Goal: Task Accomplishment & Management: Complete application form

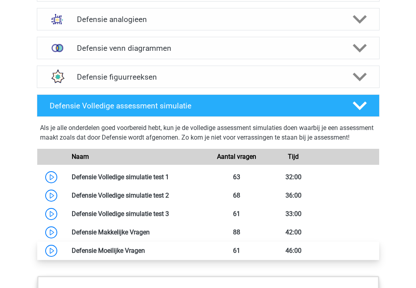
scroll to position [624, 0]
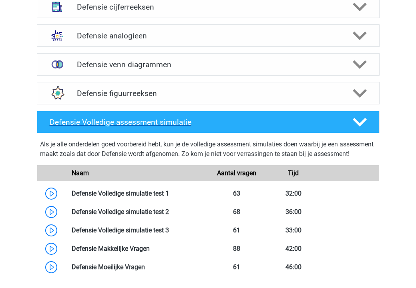
click at [354, 115] on icon at bounding box center [359, 122] width 14 height 14
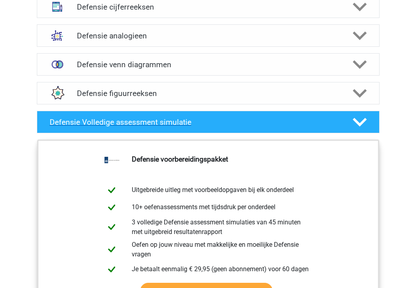
click at [360, 116] on icon at bounding box center [359, 122] width 14 height 14
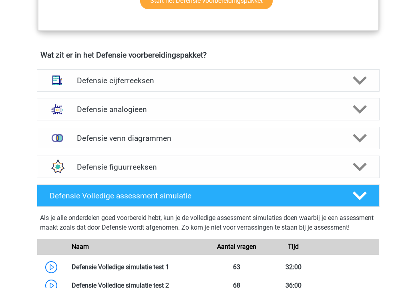
scroll to position [457, 0]
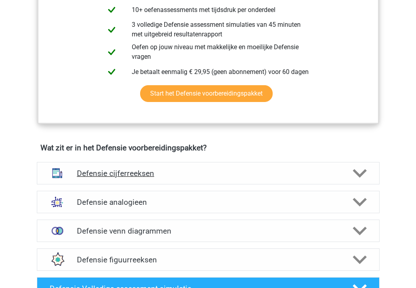
click at [352, 173] on div at bounding box center [358, 173] width 27 height 14
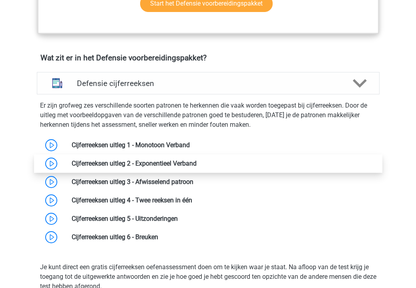
scroll to position [550, 0]
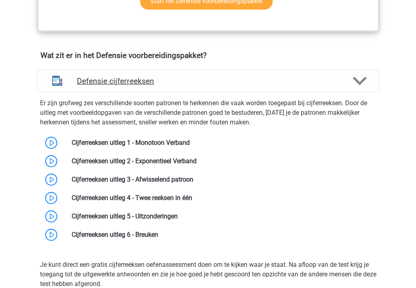
click at [362, 81] on polygon at bounding box center [359, 80] width 14 height 9
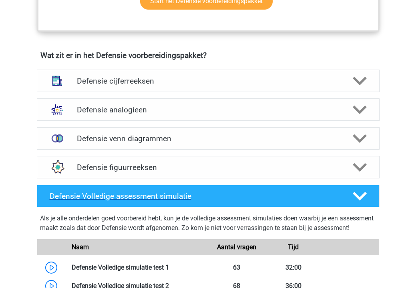
scroll to position [568, 0]
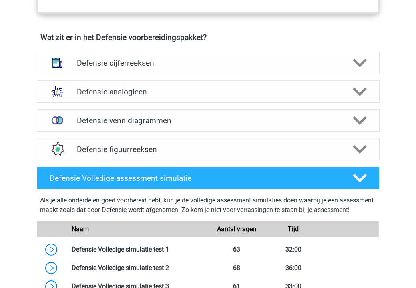
click at [365, 93] on icon at bounding box center [359, 92] width 14 height 14
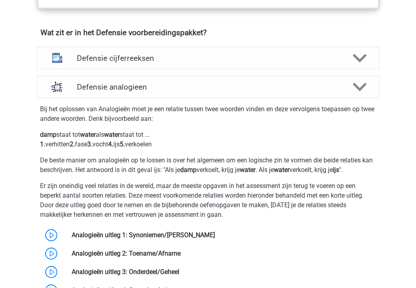
scroll to position [572, 0]
click at [355, 83] on icon at bounding box center [359, 87] width 14 height 14
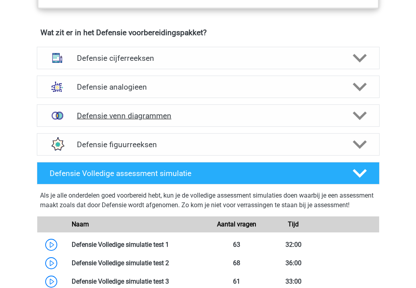
click at [362, 113] on icon at bounding box center [359, 116] width 14 height 14
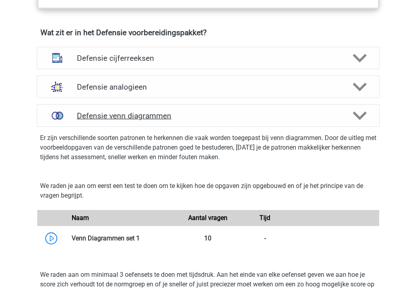
click at [362, 113] on icon at bounding box center [359, 116] width 14 height 14
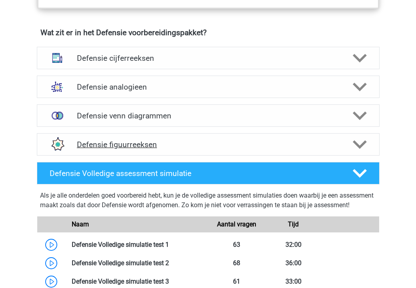
click at [362, 136] on div "Defensie figuurreeksen" at bounding box center [208, 144] width 342 height 22
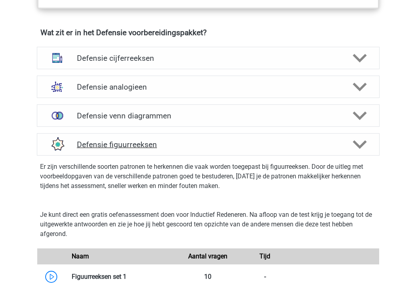
click at [362, 136] on div "Defensie figuurreeksen" at bounding box center [208, 144] width 342 height 22
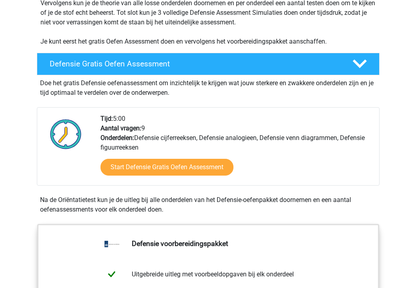
scroll to position [169, 0]
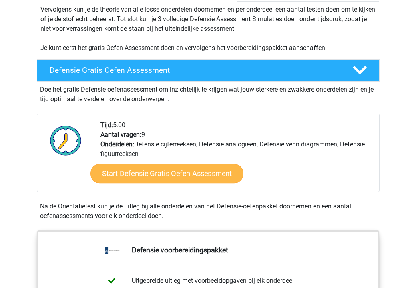
click at [200, 170] on link "Start Defensie Gratis Oefen Assessment" at bounding box center [166, 173] width 153 height 19
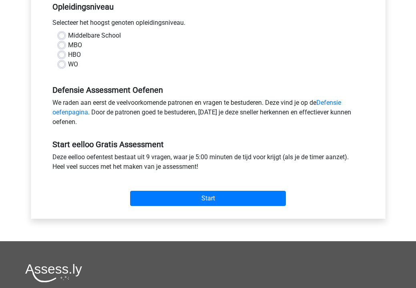
scroll to position [177, 0]
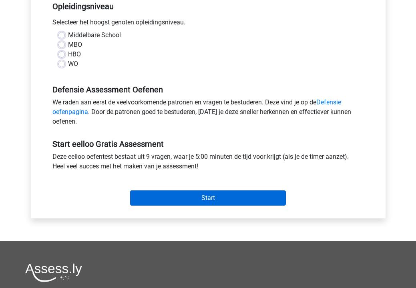
click at [190, 201] on input "Start" at bounding box center [208, 197] width 156 height 15
click at [186, 198] on input "Start" at bounding box center [208, 197] width 156 height 15
click at [186, 199] on input "Start" at bounding box center [208, 197] width 156 height 15
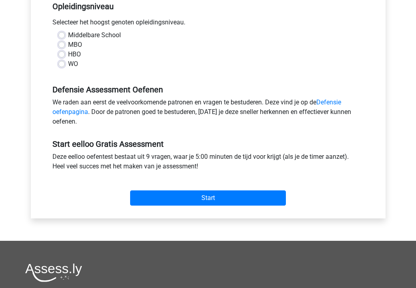
click at [61, 41] on div "MBO" at bounding box center [207, 45] width 299 height 10
click at [68, 44] on label "MBO" at bounding box center [75, 45] width 14 height 10
click at [61, 44] on input "MBO" at bounding box center [61, 44] width 6 height 8
radio input "true"
click at [60, 30] on div "Selecteer het hoogst genoten opleidingsniveau." at bounding box center [207, 24] width 323 height 13
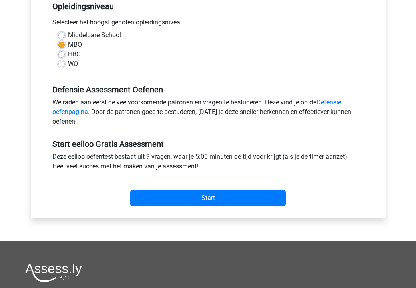
click at [68, 37] on label "Middelbare School" at bounding box center [94, 35] width 53 height 10
click at [62, 37] on input "Middelbare School" at bounding box center [61, 34] width 6 height 8
radio input "true"
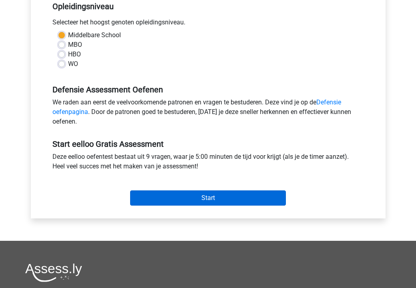
click at [150, 192] on input "Start" at bounding box center [208, 197] width 156 height 15
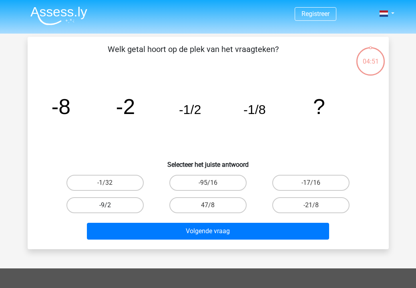
click at [132, 206] on label "-9/2" at bounding box center [104, 205] width 77 height 16
click at [110, 206] on input "-9/2" at bounding box center [107, 207] width 5 height 5
radio input "true"
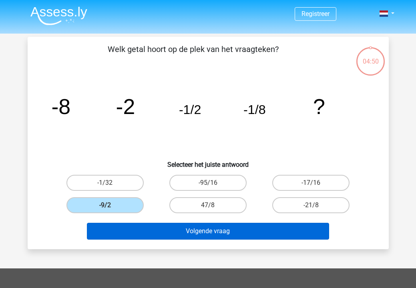
click at [163, 228] on button "Volgende vraag" at bounding box center [208, 231] width 242 height 17
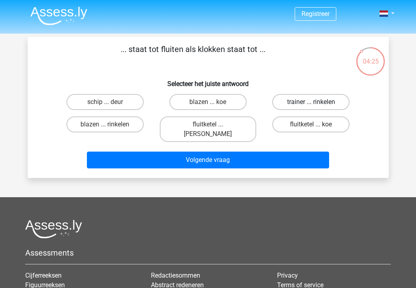
click at [285, 100] on label "trainer ... rinkelen" at bounding box center [310, 102] width 77 height 16
click at [311, 102] on input "trainer ... rinkelen" at bounding box center [313, 104] width 5 height 5
radio input "true"
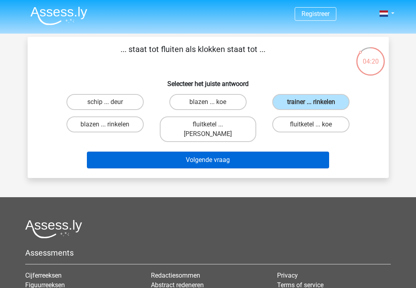
click at [255, 152] on button "Volgende vraag" at bounding box center [208, 160] width 242 height 17
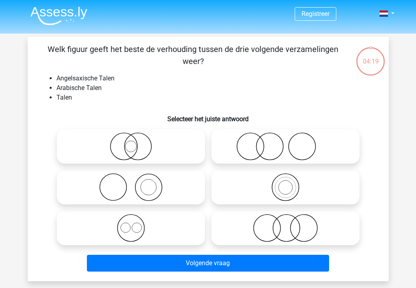
scroll to position [37, 0]
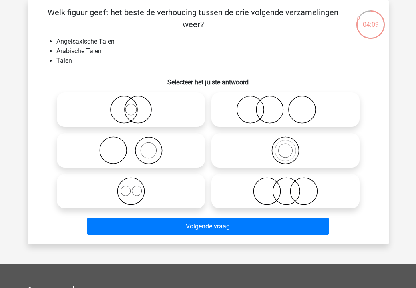
click at [184, 150] on icon at bounding box center [131, 150] width 142 height 28
click at [136, 146] on input "radio" at bounding box center [133, 143] width 5 height 5
radio input "true"
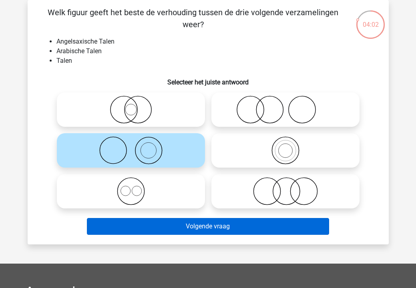
click at [206, 225] on button "Volgende vraag" at bounding box center [208, 226] width 242 height 17
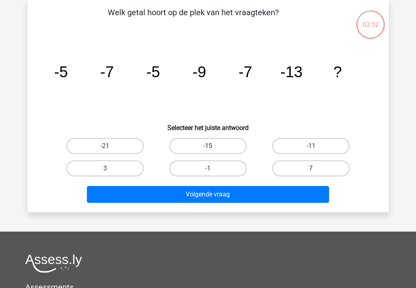
click at [201, 150] on label "-15" at bounding box center [207, 146] width 77 height 16
click at [208, 150] on input "-15" at bounding box center [210, 148] width 5 height 5
radio input "true"
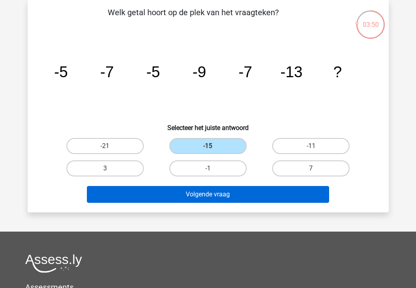
click at [202, 193] on button "Volgende vraag" at bounding box center [208, 194] width 242 height 17
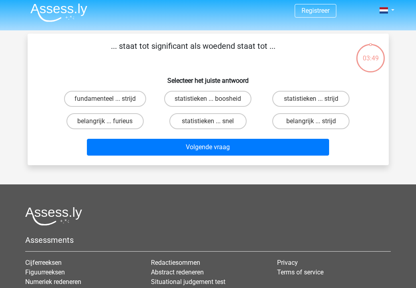
scroll to position [0, 0]
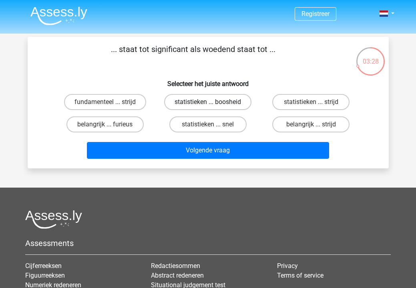
click at [201, 100] on label "statistieken ... boosheid" at bounding box center [207, 102] width 87 height 16
click at [208, 102] on input "statistieken ... boosheid" at bounding box center [210, 104] width 5 height 5
radio input "true"
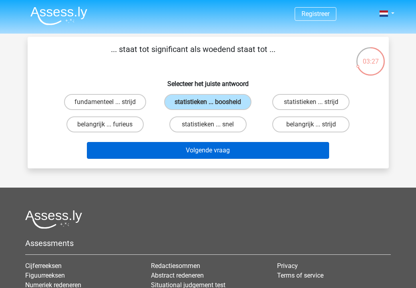
click at [205, 159] on button "Volgende vraag" at bounding box center [208, 150] width 242 height 17
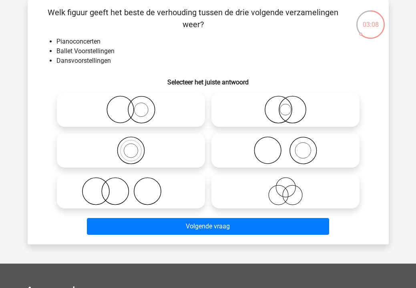
click at [242, 110] on icon at bounding box center [285, 110] width 142 height 28
click at [285, 106] on input "radio" at bounding box center [287, 102] width 5 height 5
radio input "true"
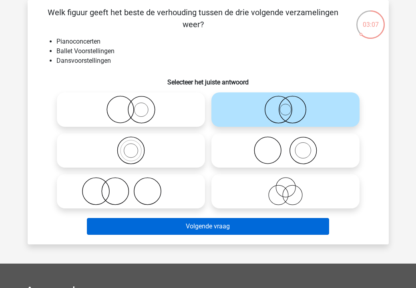
click at [216, 227] on button "Volgende vraag" at bounding box center [208, 226] width 242 height 17
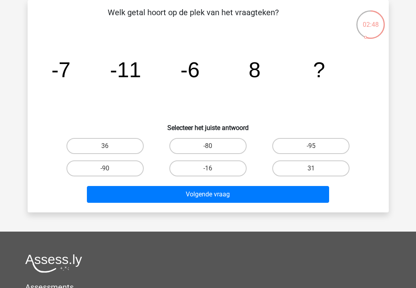
click at [212, 172] on input "-16" at bounding box center [210, 170] width 5 height 5
radio input "true"
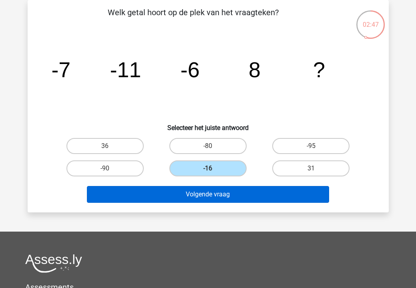
click at [205, 193] on button "Volgende vraag" at bounding box center [208, 194] width 242 height 17
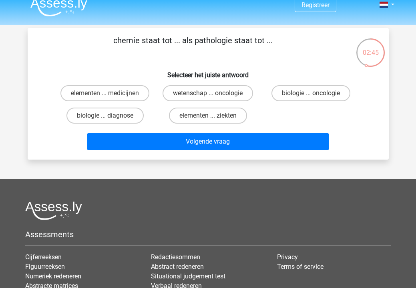
scroll to position [8, 0]
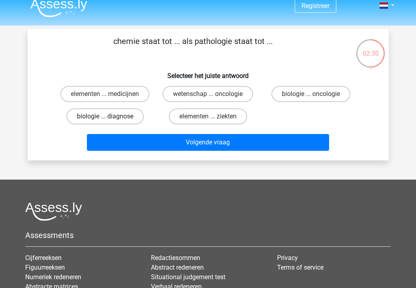
click at [122, 117] on label "biologie ... diagnose" at bounding box center [104, 116] width 77 height 16
click at [110, 117] on input "biologie ... diagnose" at bounding box center [107, 118] width 5 height 5
radio input "true"
click at [302, 88] on label "biologie ... oncologie" at bounding box center [310, 94] width 79 height 16
click at [311, 94] on input "biologie ... oncologie" at bounding box center [313, 96] width 5 height 5
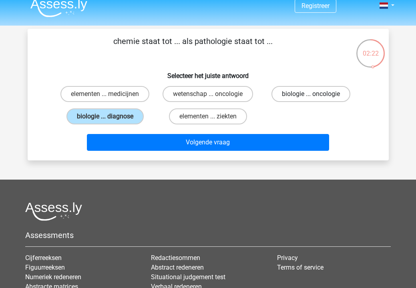
radio input "true"
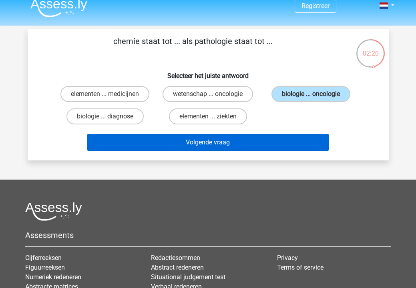
click at [275, 141] on button "Volgende vraag" at bounding box center [208, 142] width 242 height 17
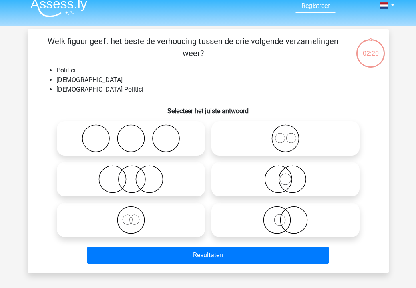
scroll to position [37, 0]
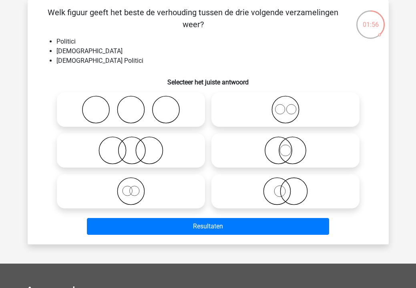
click at [174, 189] on icon at bounding box center [131, 191] width 142 height 28
click at [136, 187] on input "radio" at bounding box center [133, 184] width 5 height 5
radio input "true"
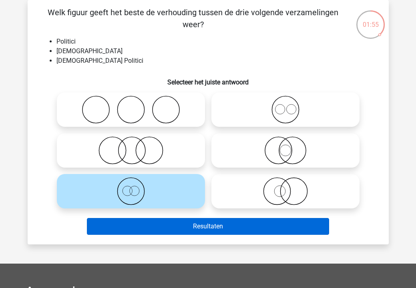
click at [180, 228] on button "Resultaten" at bounding box center [208, 226] width 242 height 17
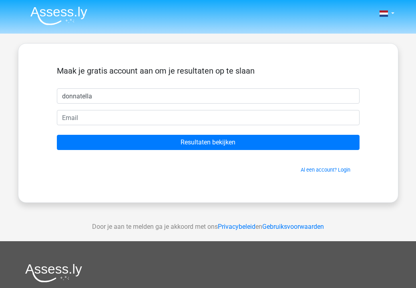
type input "donnatella"
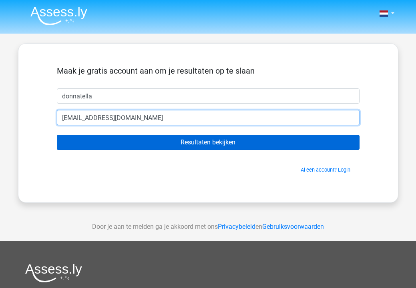
type input "[EMAIL_ADDRESS][DOMAIN_NAME]"
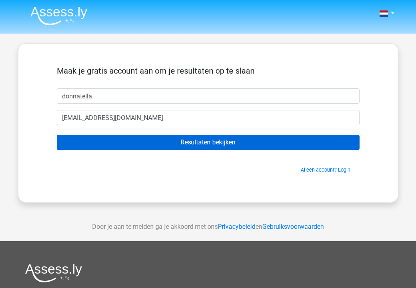
click at [237, 144] on input "Resultaten bekijken" at bounding box center [208, 142] width 302 height 15
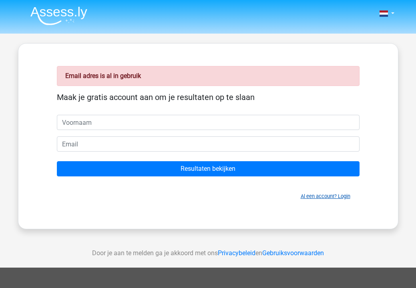
click at [320, 198] on link "Al een account? Login" at bounding box center [325, 196] width 50 height 6
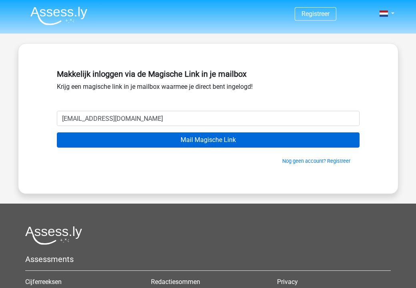
type input "[EMAIL_ADDRESS][DOMAIN_NAME]"
click at [312, 142] on input "Mail Magische Link" at bounding box center [208, 139] width 302 height 15
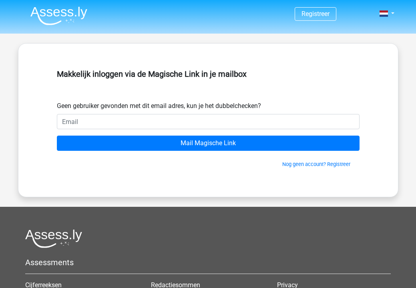
click at [296, 123] on input "email" at bounding box center [208, 121] width 302 height 15
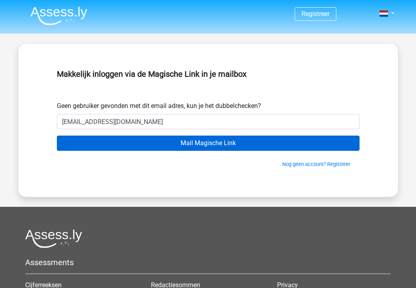
type input "[EMAIL_ADDRESS][DOMAIN_NAME]"
click at [285, 147] on input "Mail Magische Link" at bounding box center [208, 143] width 302 height 15
click at [306, 145] on input "Mail Magische Link" at bounding box center [208, 143] width 302 height 15
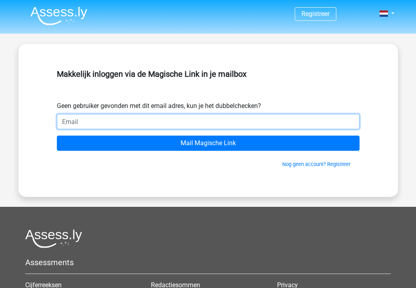
click at [348, 120] on input "email" at bounding box center [208, 121] width 302 height 15
type input "D"
type input "dsabajo18@gmail.com"
click at [208, 143] on input "Mail Magische Link" at bounding box center [208, 143] width 302 height 15
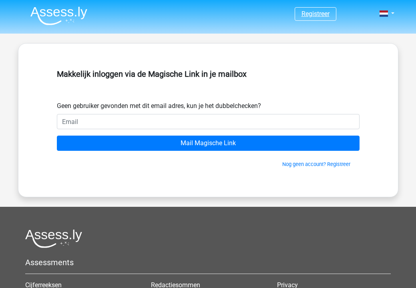
click at [310, 12] on link "Registreer" at bounding box center [315, 14] width 28 height 8
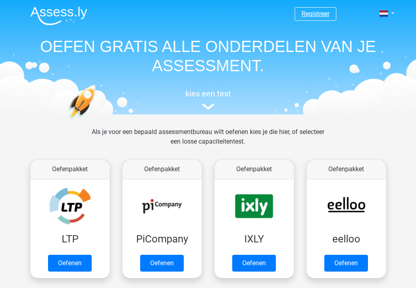
click at [315, 14] on link "Registreer" at bounding box center [315, 14] width 28 height 8
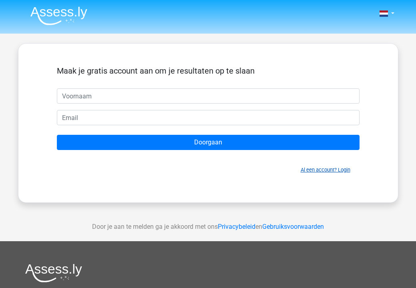
click at [319, 172] on link "Al een account? Login" at bounding box center [325, 170] width 50 height 6
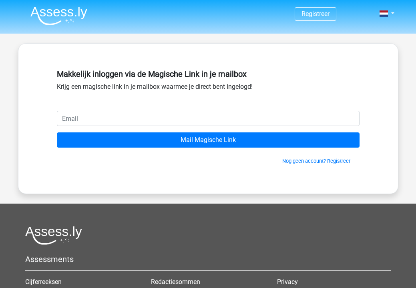
click at [253, 118] on input "email" at bounding box center [208, 118] width 302 height 15
type input "[EMAIL_ADDRESS][DOMAIN_NAME]"
click at [208, 140] on input "Mail Magische Link" at bounding box center [208, 139] width 302 height 15
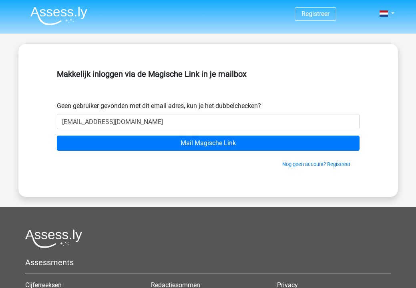
type input "[EMAIL_ADDRESS][DOMAIN_NAME]"
click at [208, 143] on input "Mail Magische Link" at bounding box center [208, 143] width 302 height 15
click at [387, 11] on span at bounding box center [383, 13] width 8 height 6
click at [355, 28] on link "Login" at bounding box center [363, 32] width 55 height 13
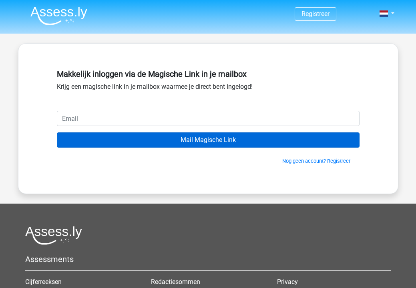
click at [282, 144] on input "Mail Magische Link" at bounding box center [208, 139] width 302 height 15
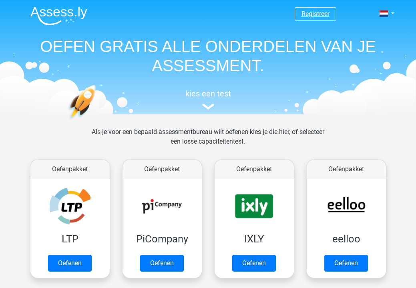
click at [318, 18] on link "Registreer" at bounding box center [315, 14] width 28 height 8
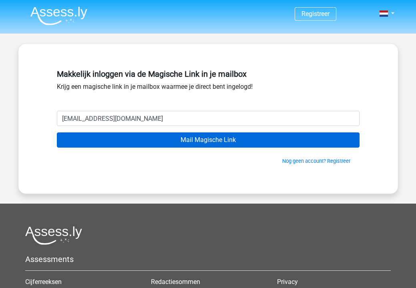
type input "dsabajo18@gmail.com"
click at [257, 142] on input "Mail Magische Link" at bounding box center [208, 139] width 302 height 15
